Goal: Transaction & Acquisition: Purchase product/service

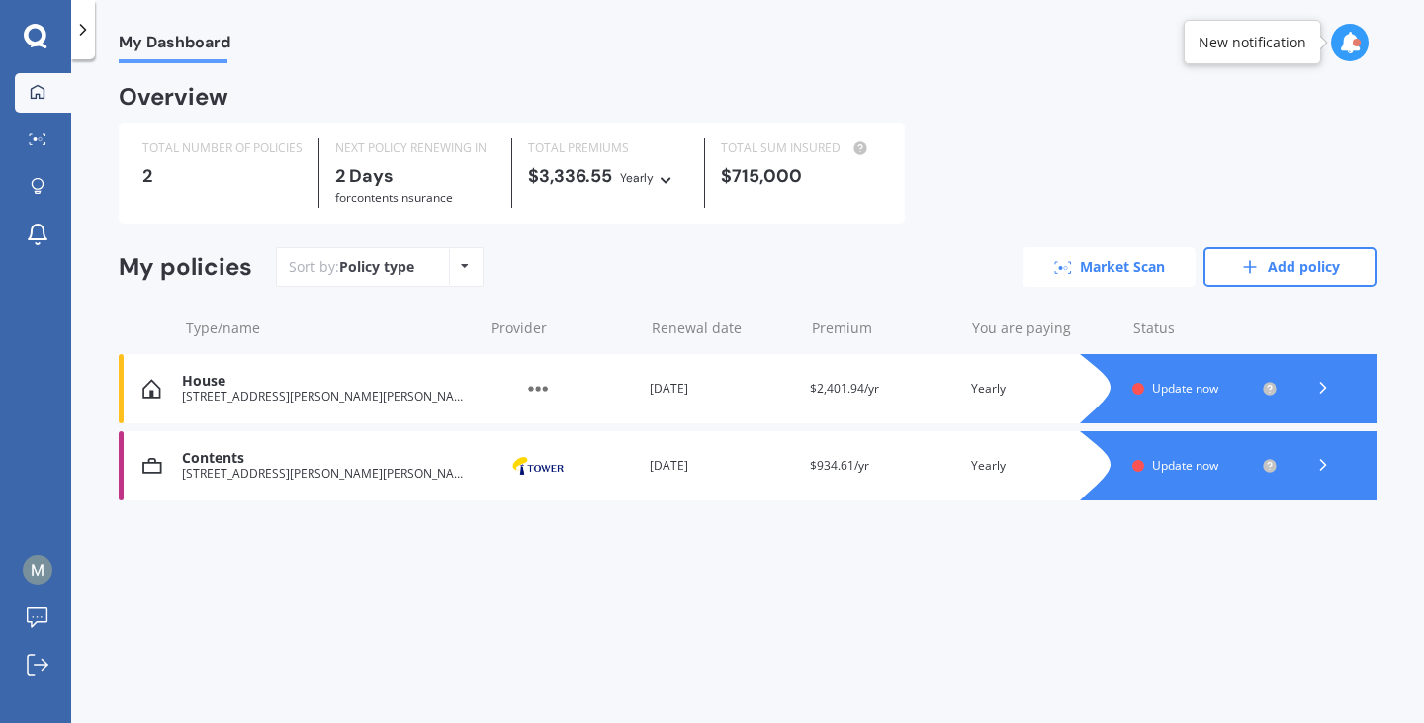
click at [1145, 279] on link "Market Scan" at bounding box center [1109, 267] width 173 height 40
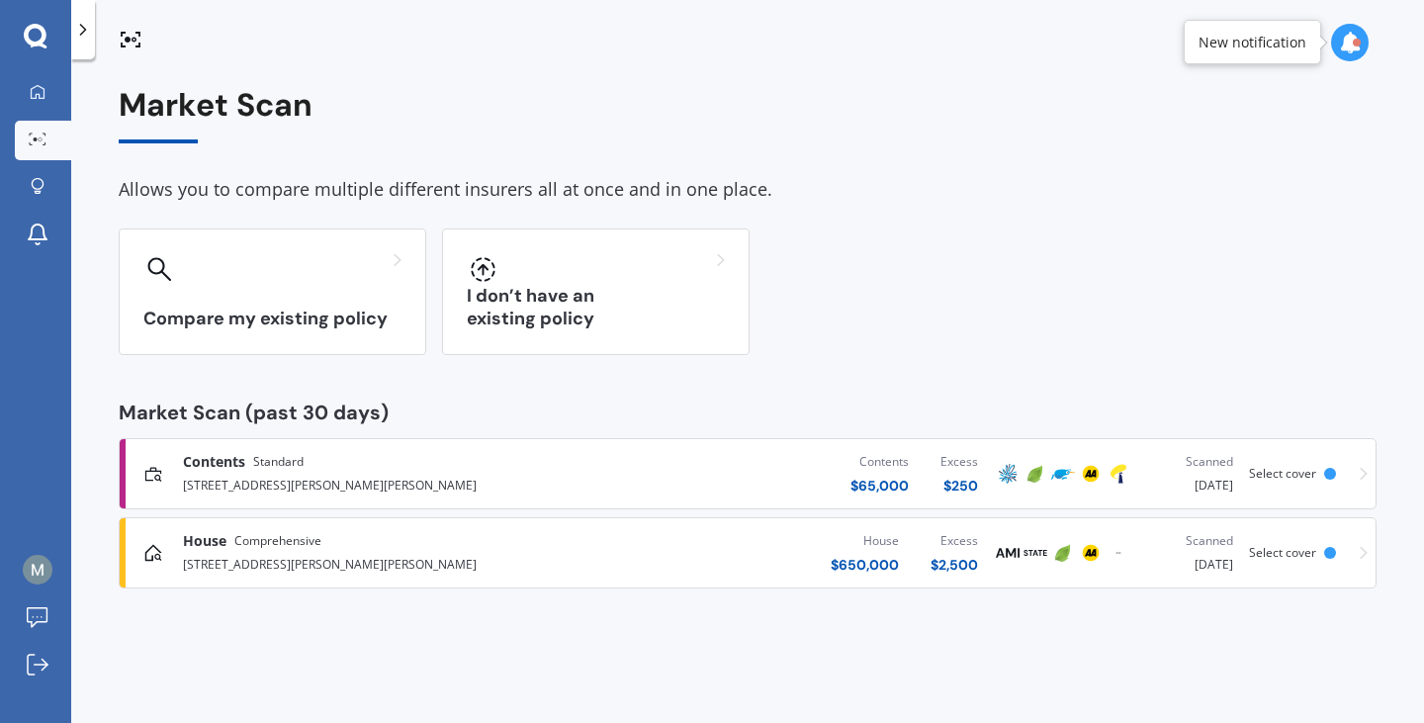
click at [1306, 553] on span "Select cover" at bounding box center [1282, 552] width 67 height 17
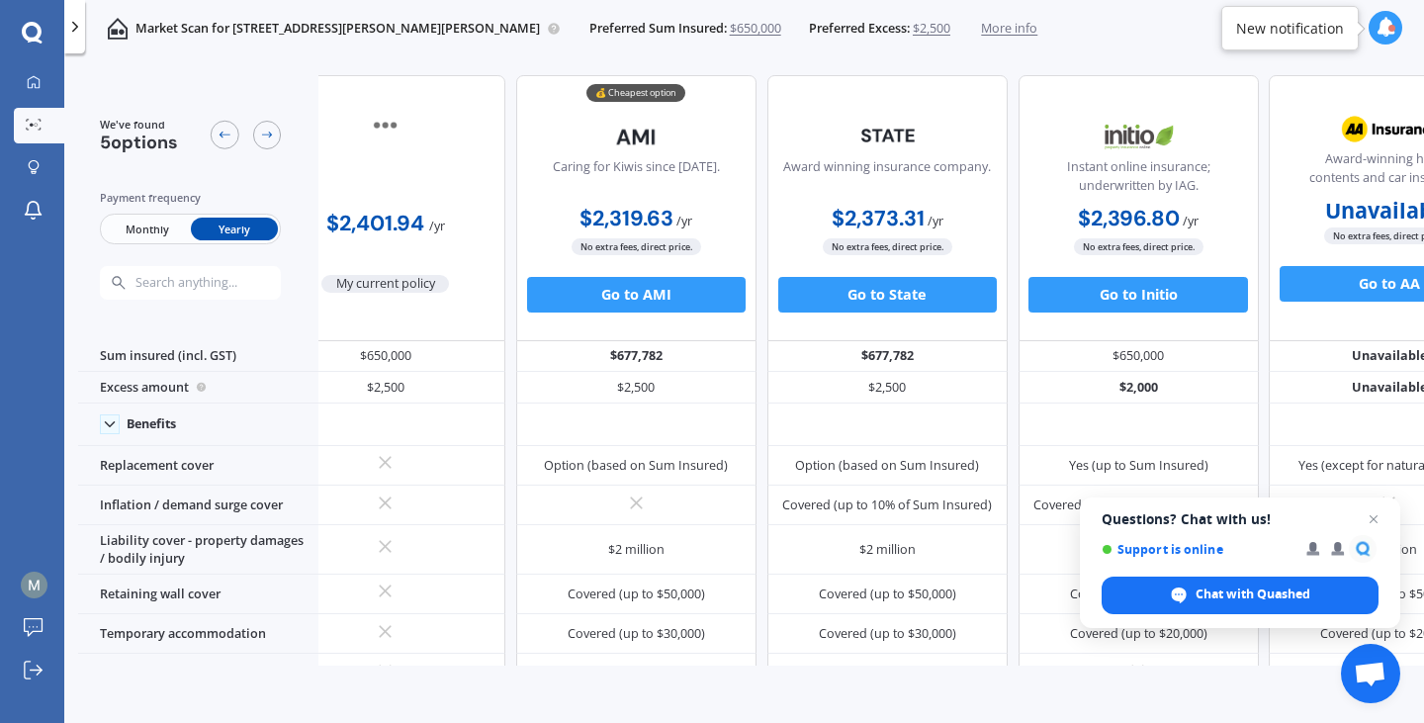
scroll to position [0, 34]
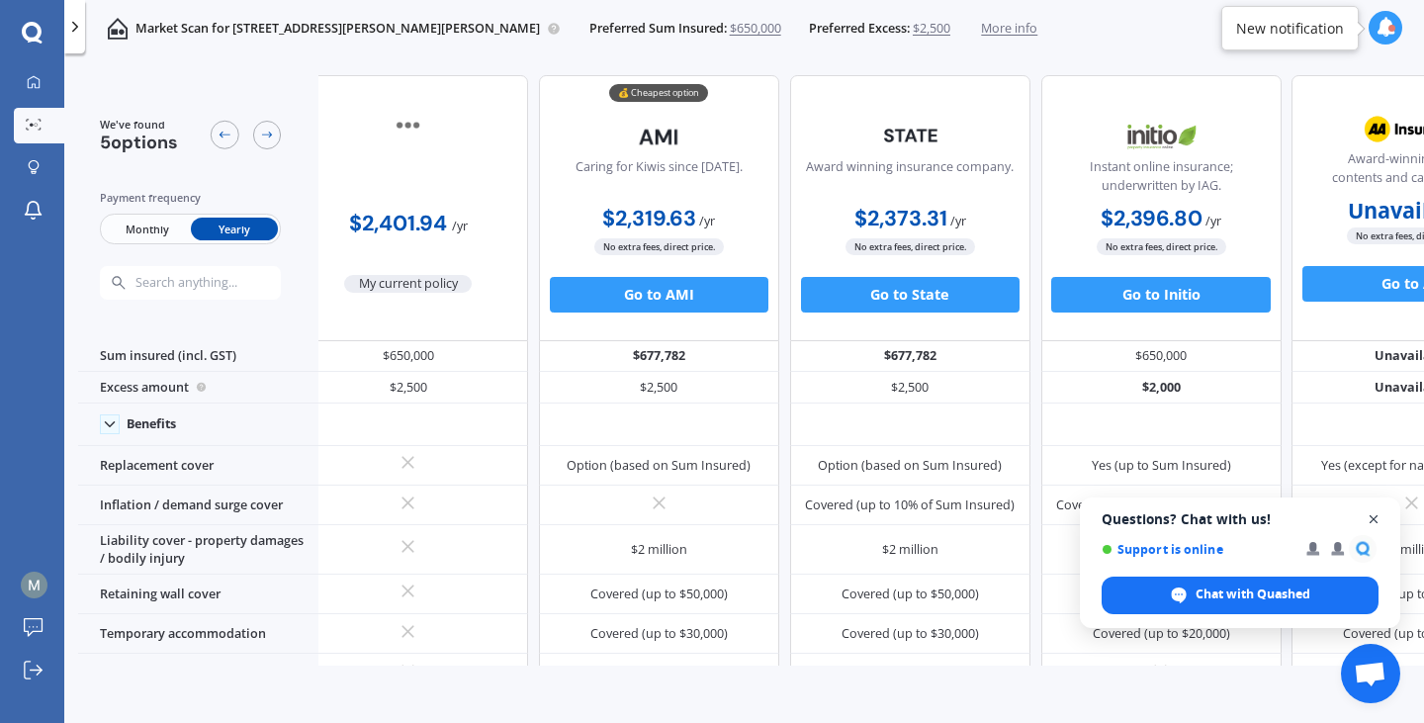
click at [1372, 524] on span "Close chat" at bounding box center [1374, 519] width 25 height 25
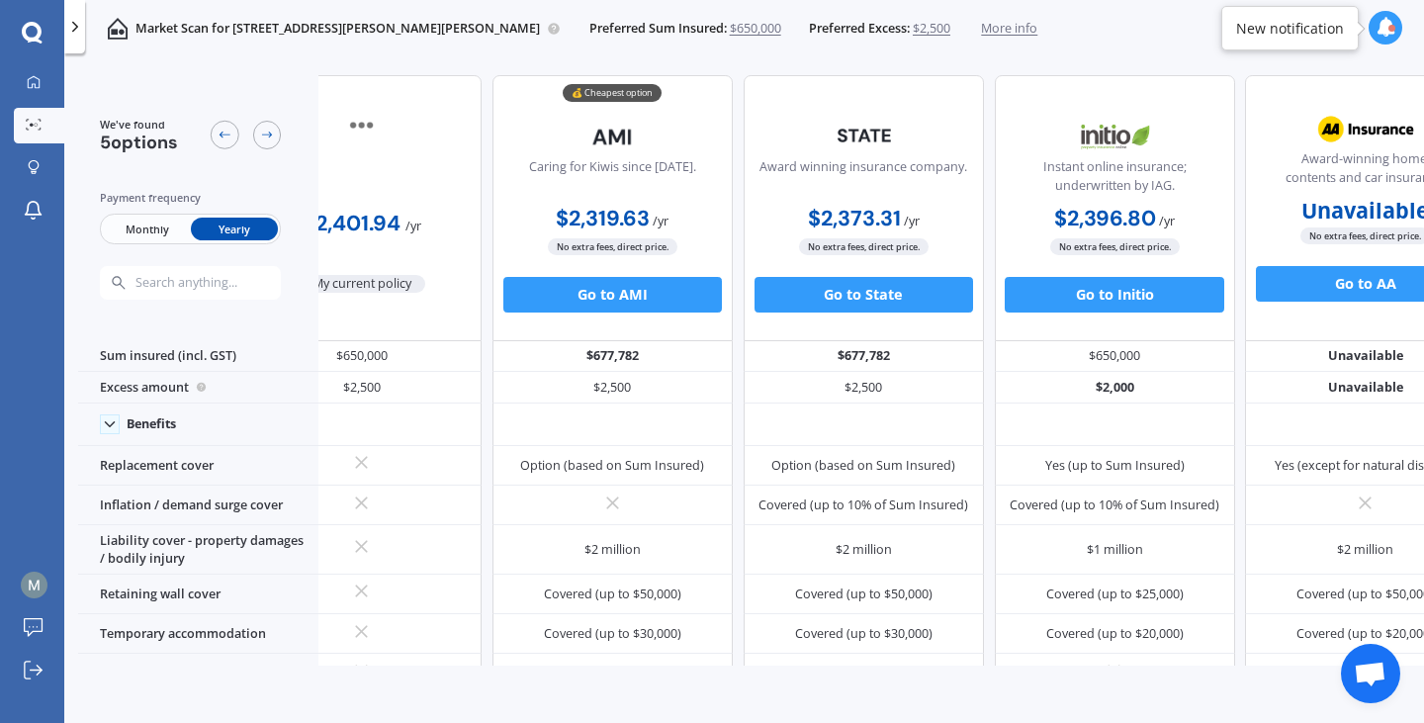
scroll to position [0, 0]
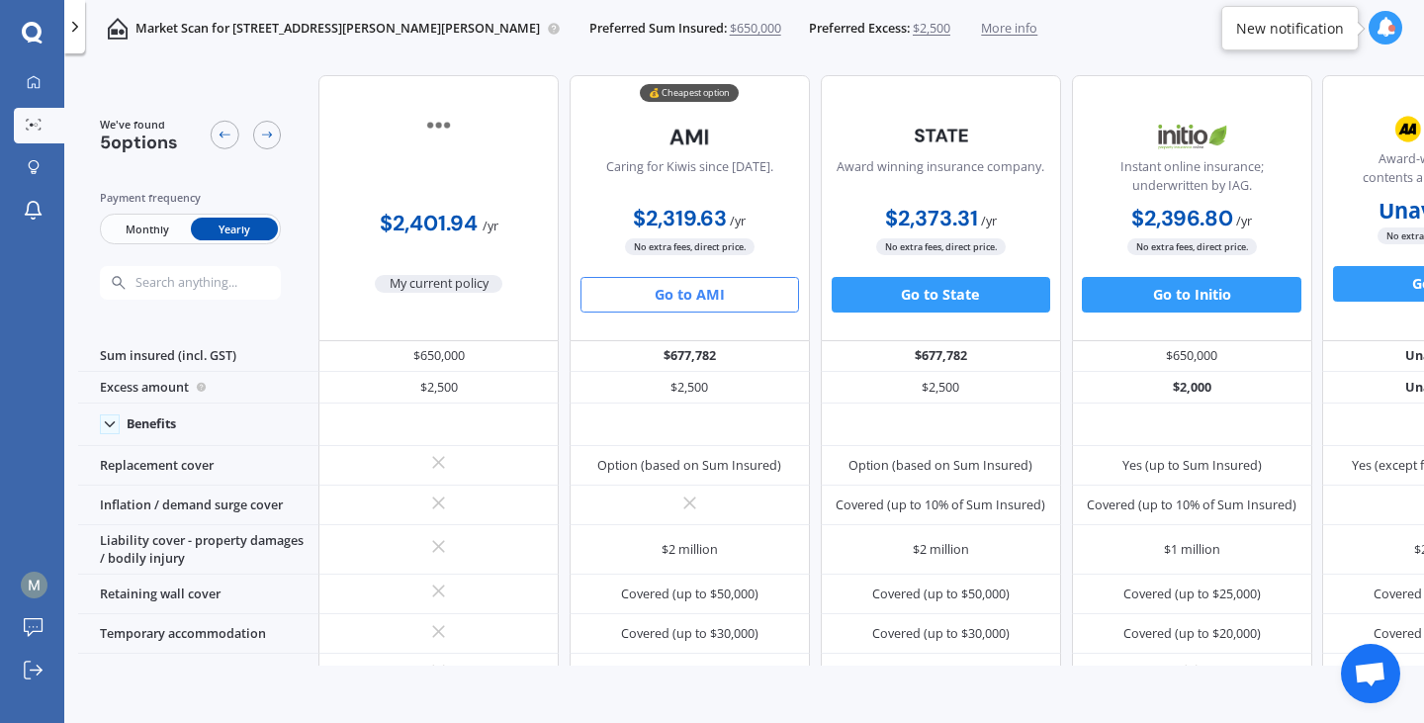
click at [695, 296] on button "Go to AMI" at bounding box center [690, 295] width 219 height 36
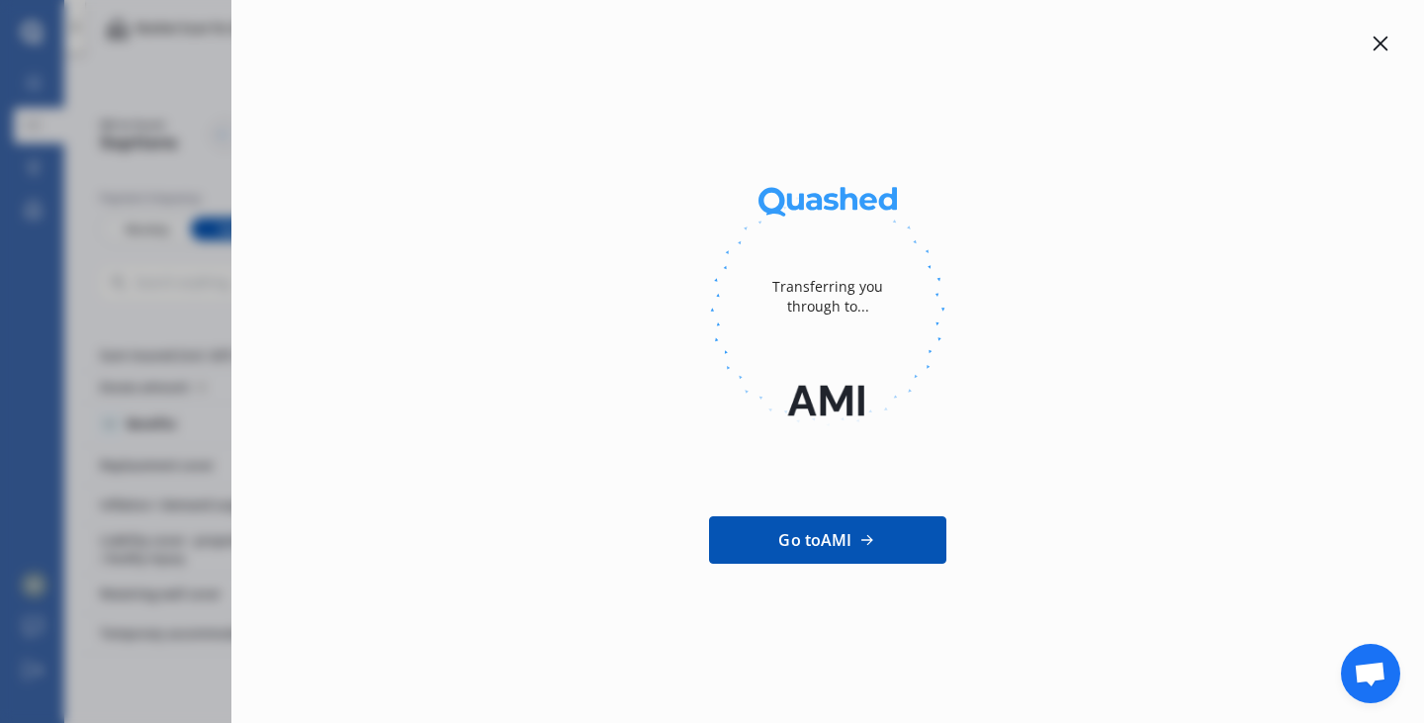
click at [1371, 46] on div at bounding box center [1381, 44] width 24 height 24
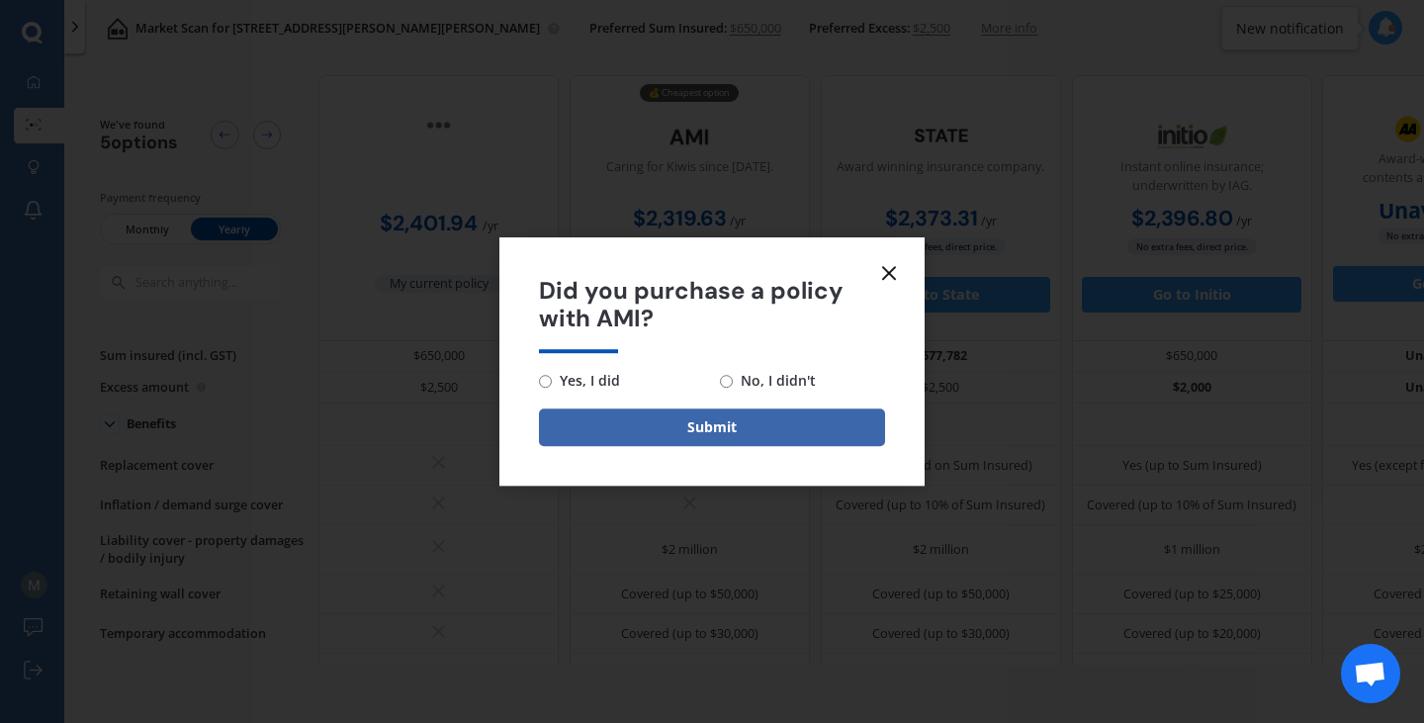
click at [897, 267] on icon at bounding box center [889, 273] width 24 height 24
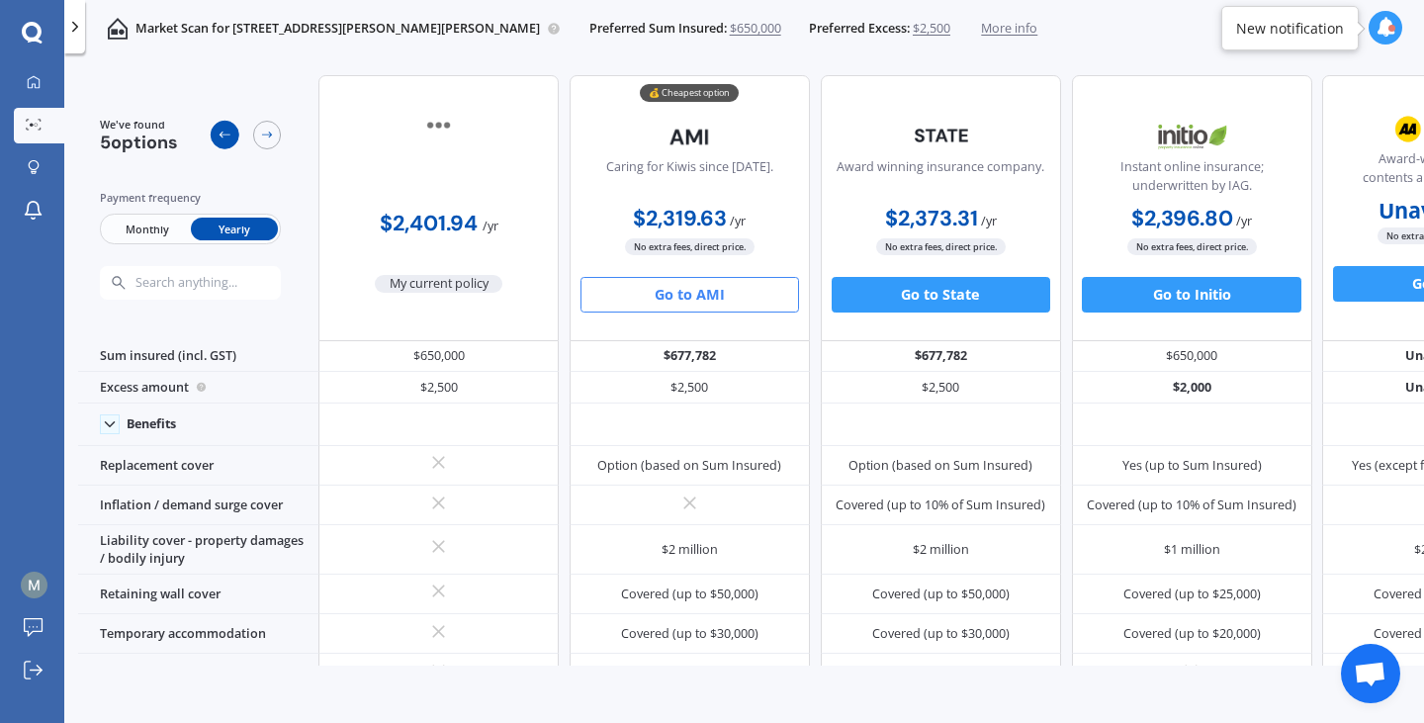
click at [214, 130] on div at bounding box center [225, 135] width 29 height 29
click at [261, 138] on icon at bounding box center [267, 135] width 14 height 14
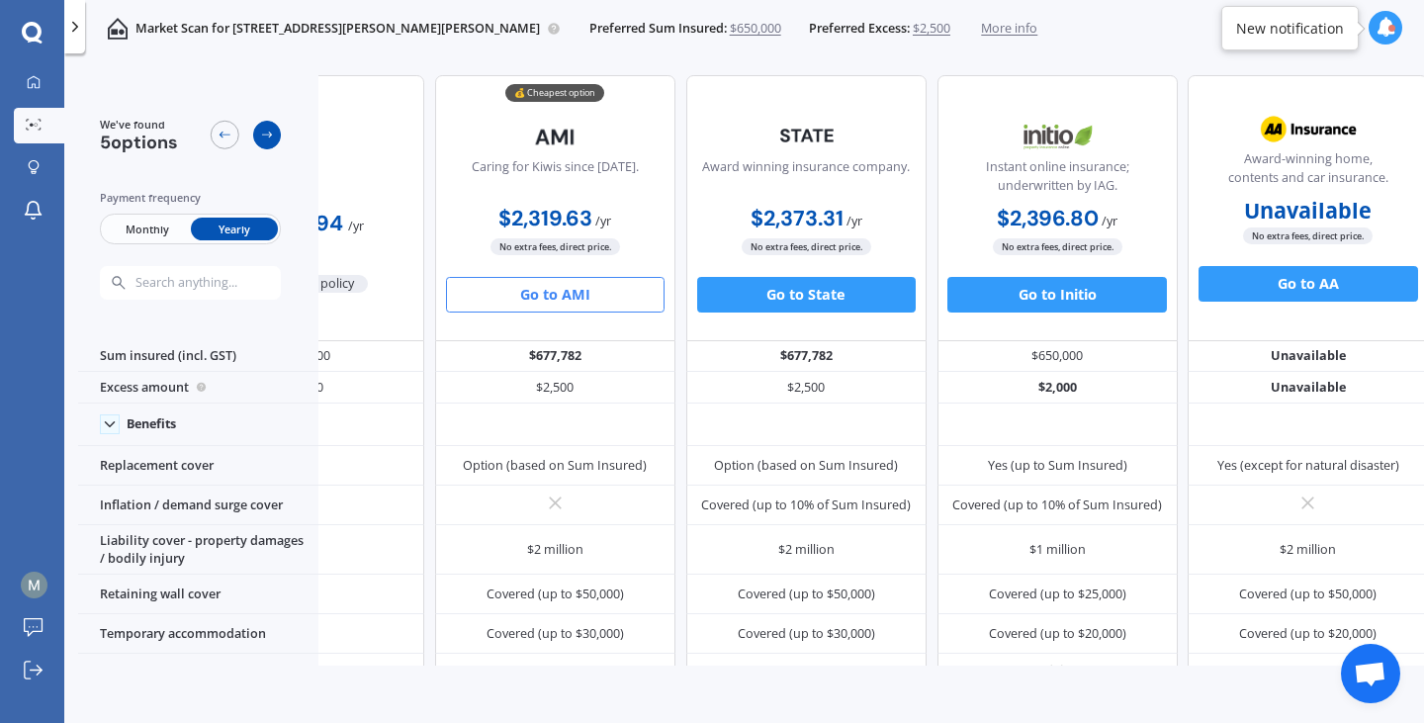
scroll to position [0, 163]
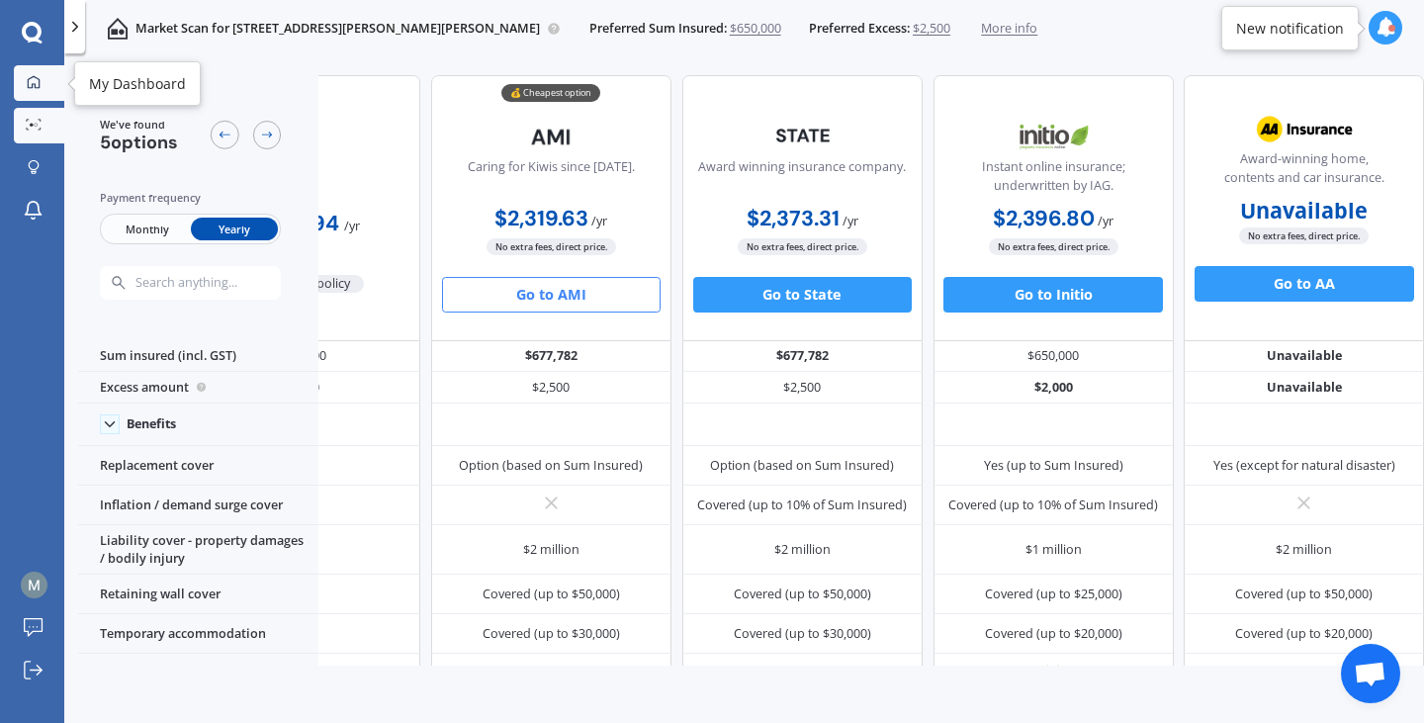
click at [21, 87] on div at bounding box center [34, 83] width 27 height 17
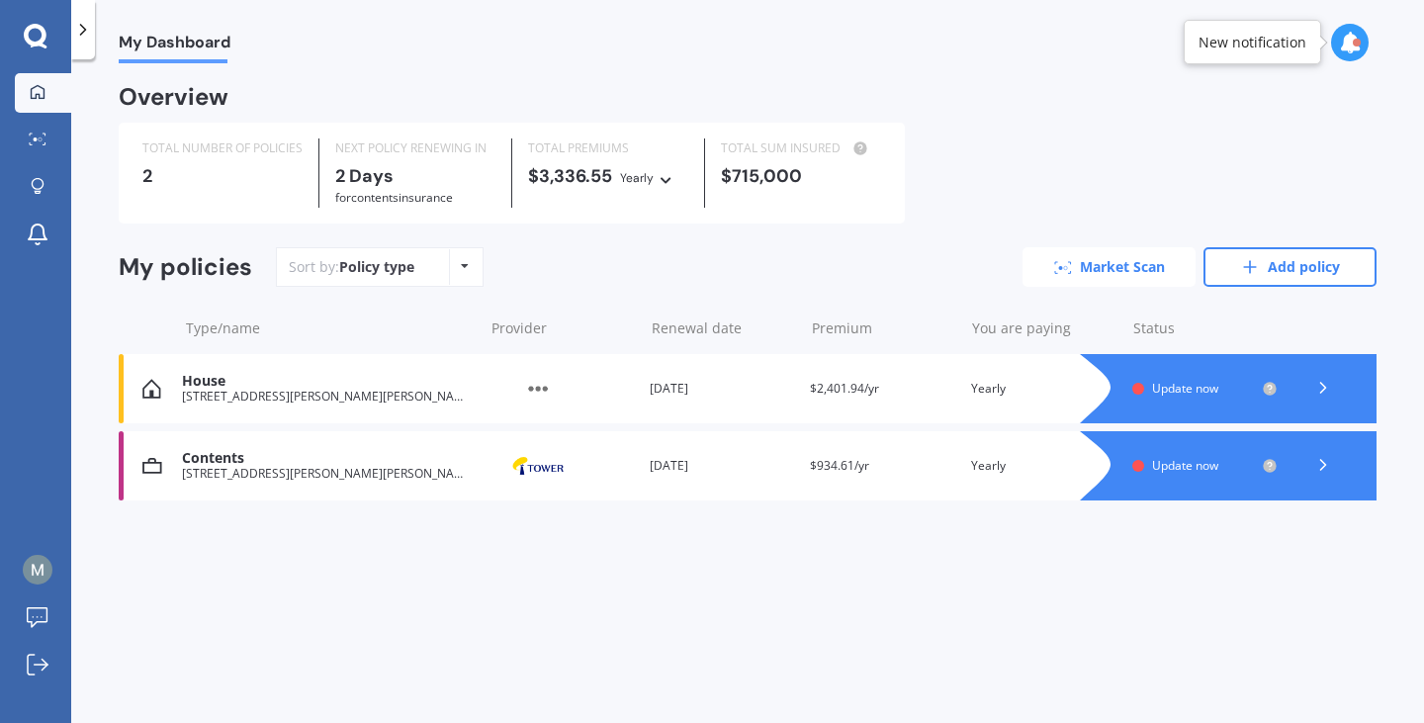
click at [1140, 274] on link "Market Scan" at bounding box center [1109, 267] width 173 height 40
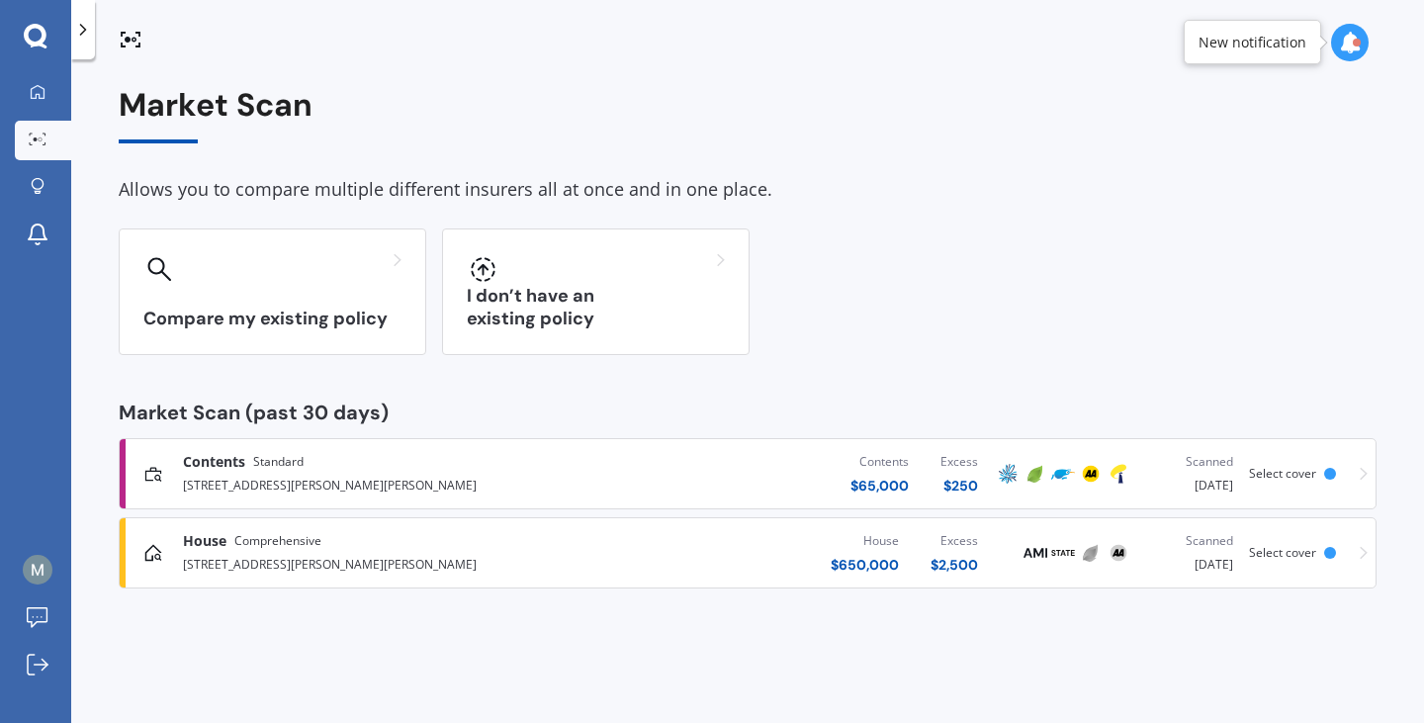
click at [1326, 491] on div "Contents Standard [STREET_ADDRESS][PERSON_NAME] Contents $ 65,000 Excess $ 250 …" at bounding box center [748, 473] width 1240 height 59
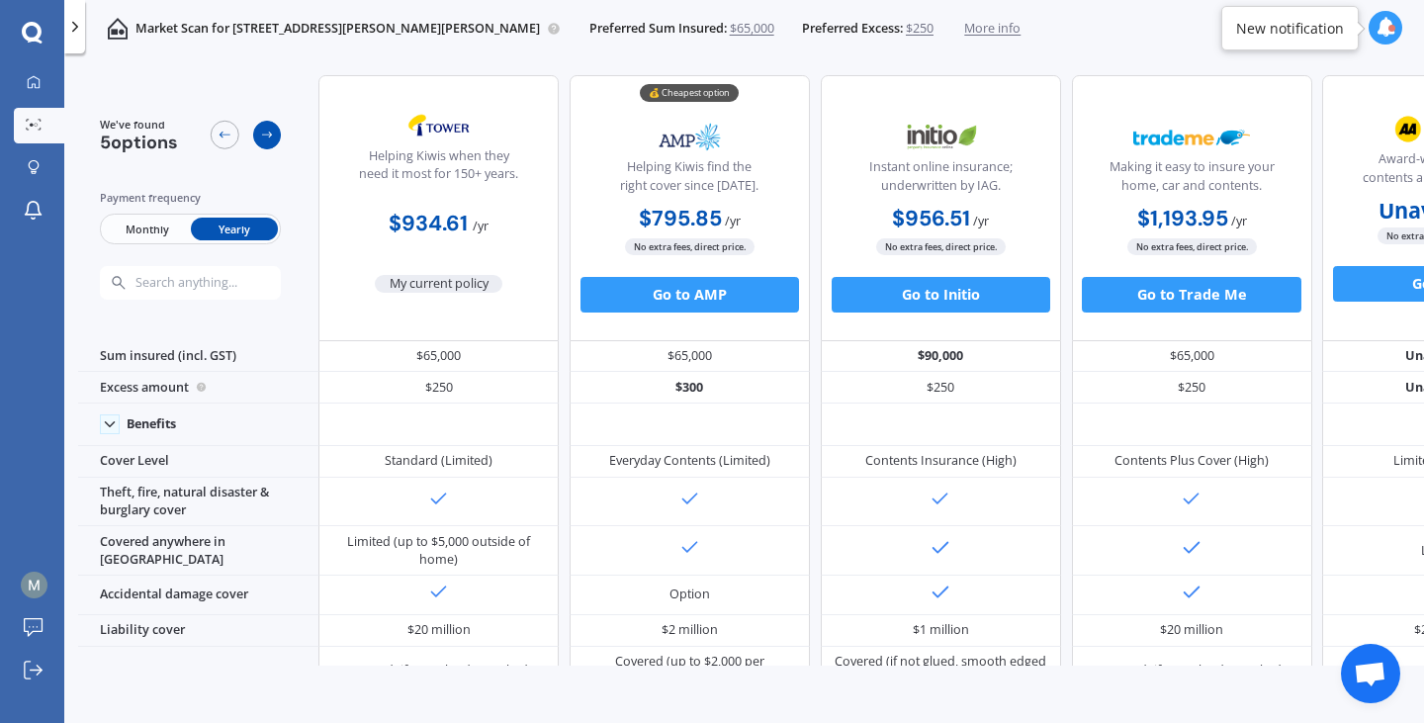
click at [267, 137] on icon at bounding box center [267, 135] width 14 height 14
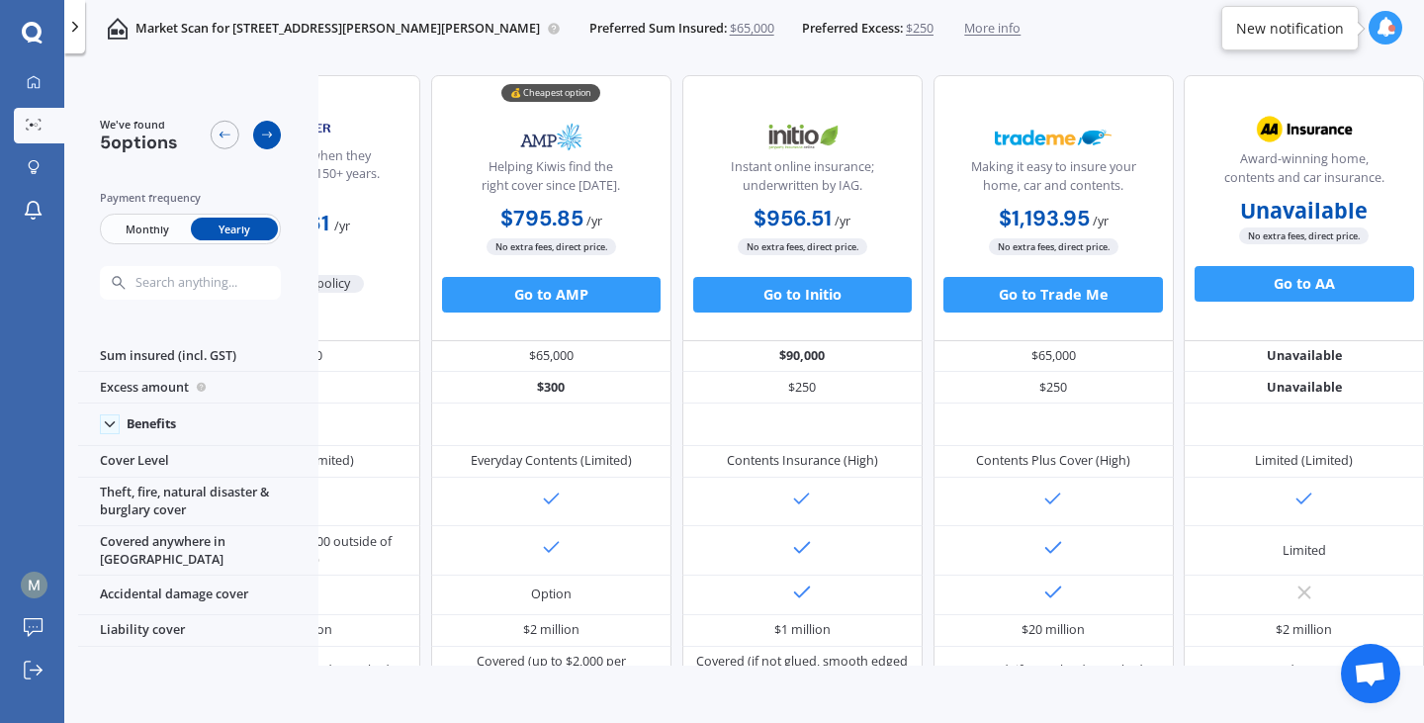
click at [267, 137] on icon at bounding box center [267, 135] width 14 height 14
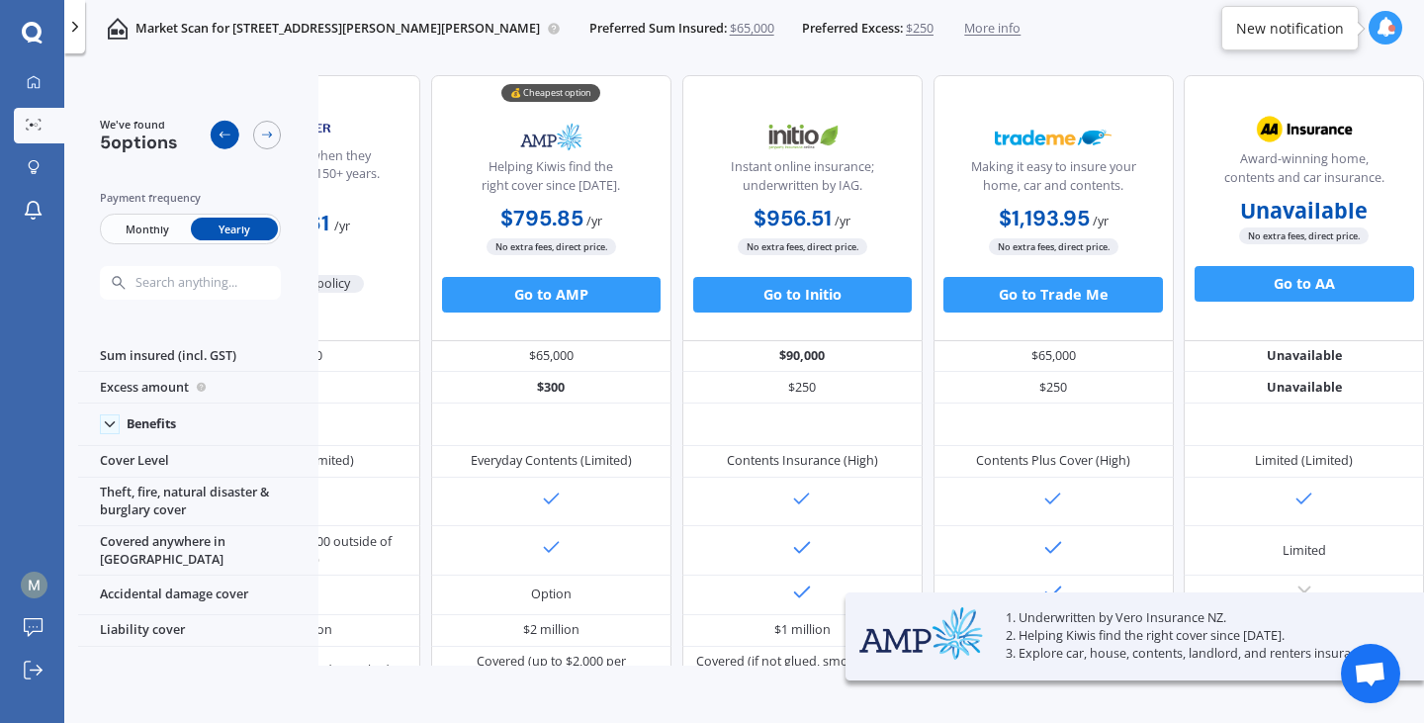
click at [230, 136] on icon at bounding box center [225, 135] width 14 height 14
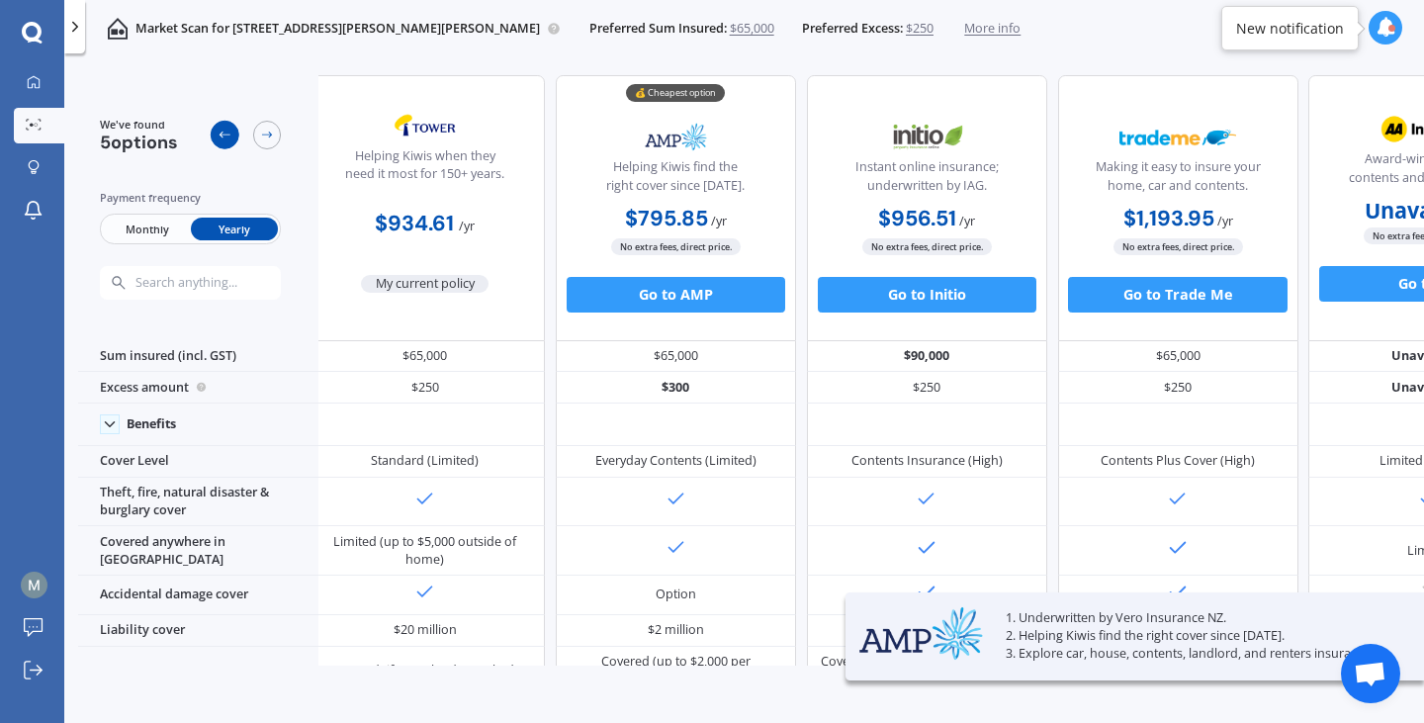
scroll to position [0, 0]
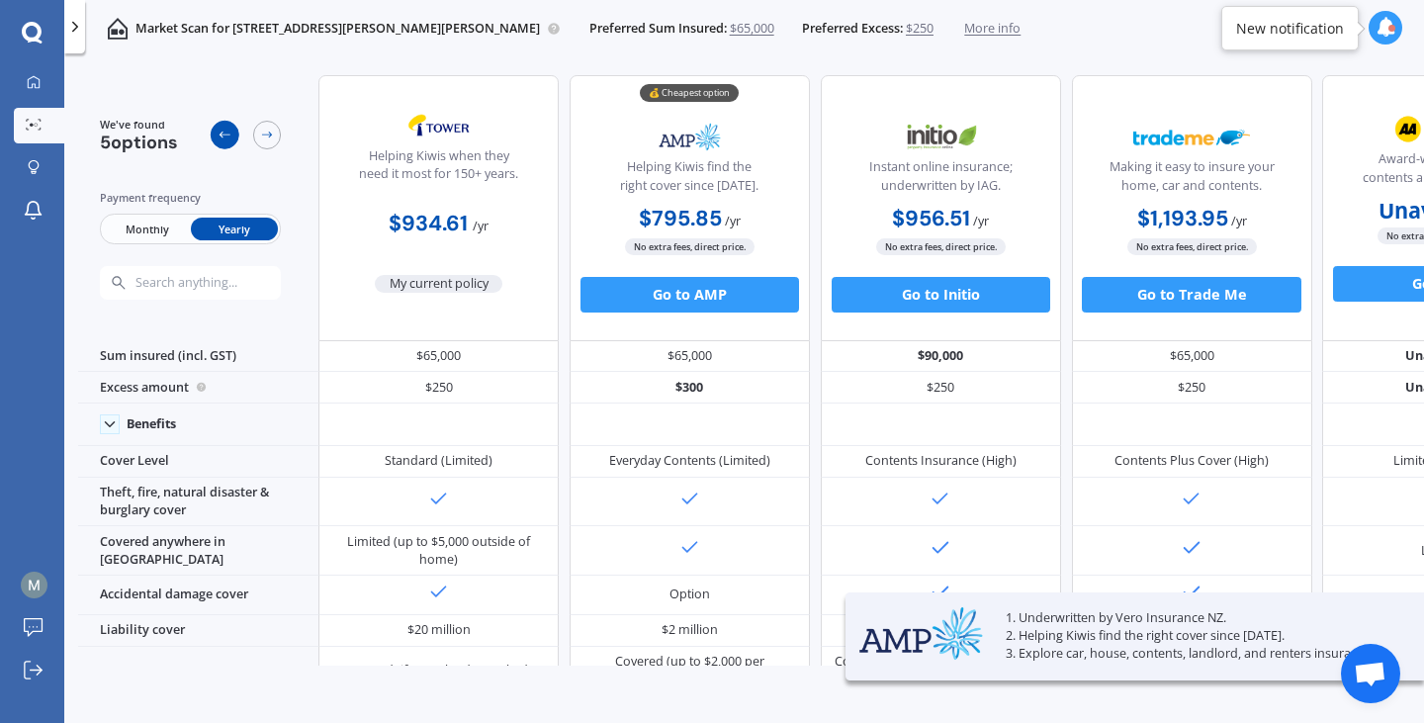
click at [230, 136] on icon at bounding box center [225, 135] width 14 height 14
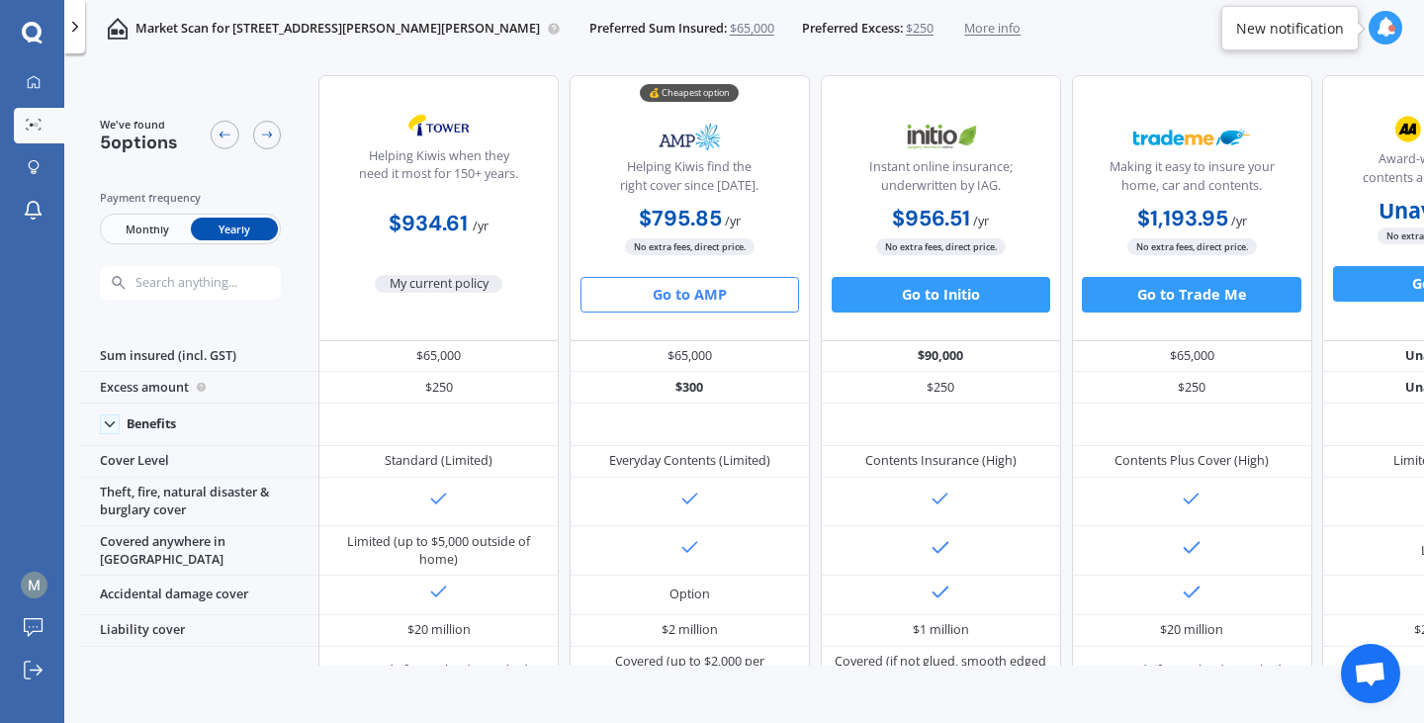
click at [699, 297] on button "Go to AMP" at bounding box center [690, 295] width 219 height 36
